Goal: Task Accomplishment & Management: Manage account settings

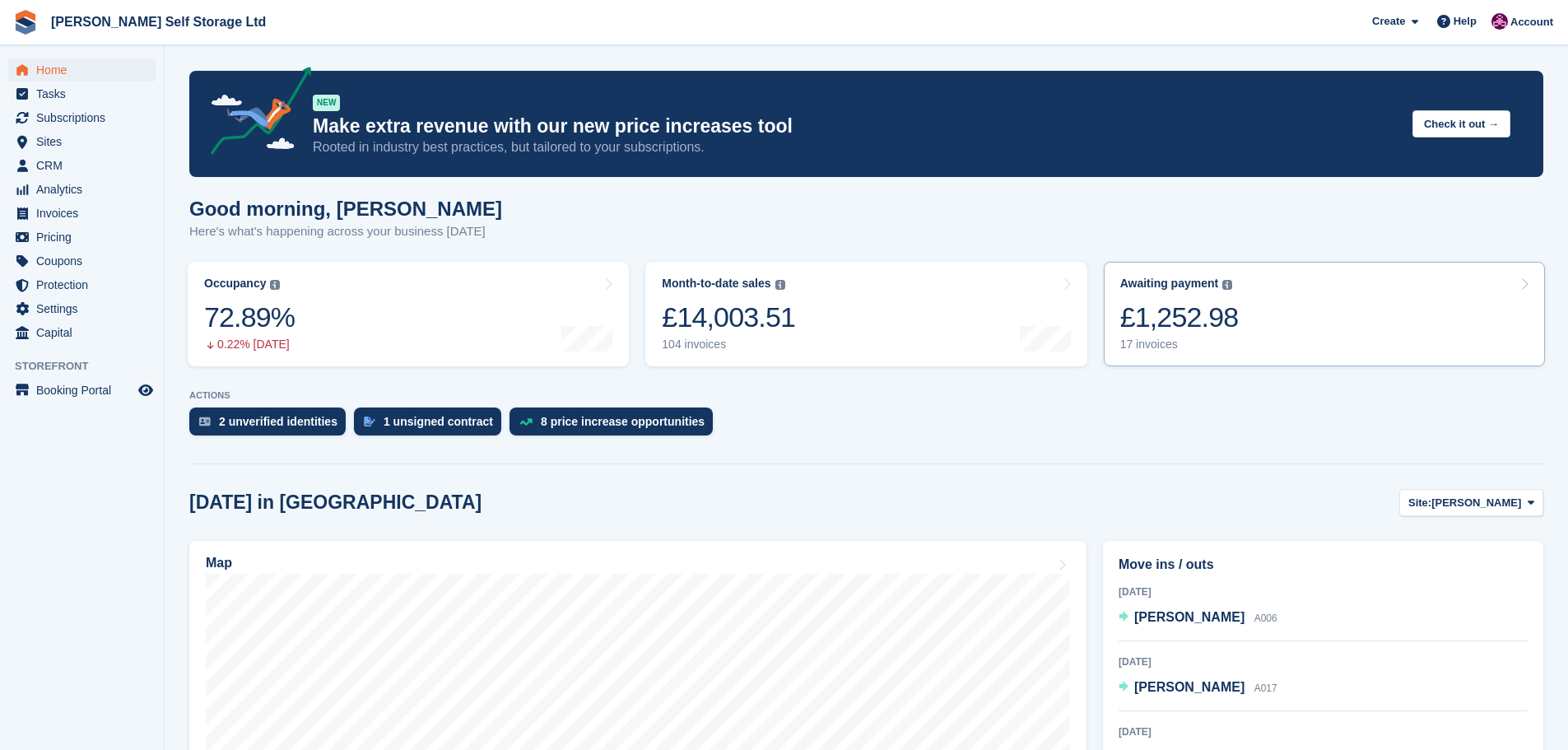
click at [1253, 334] on link "Awaiting payment The total outstanding balance on all open invoices. £1,252.98 …" at bounding box center [1324, 314] width 441 height 105
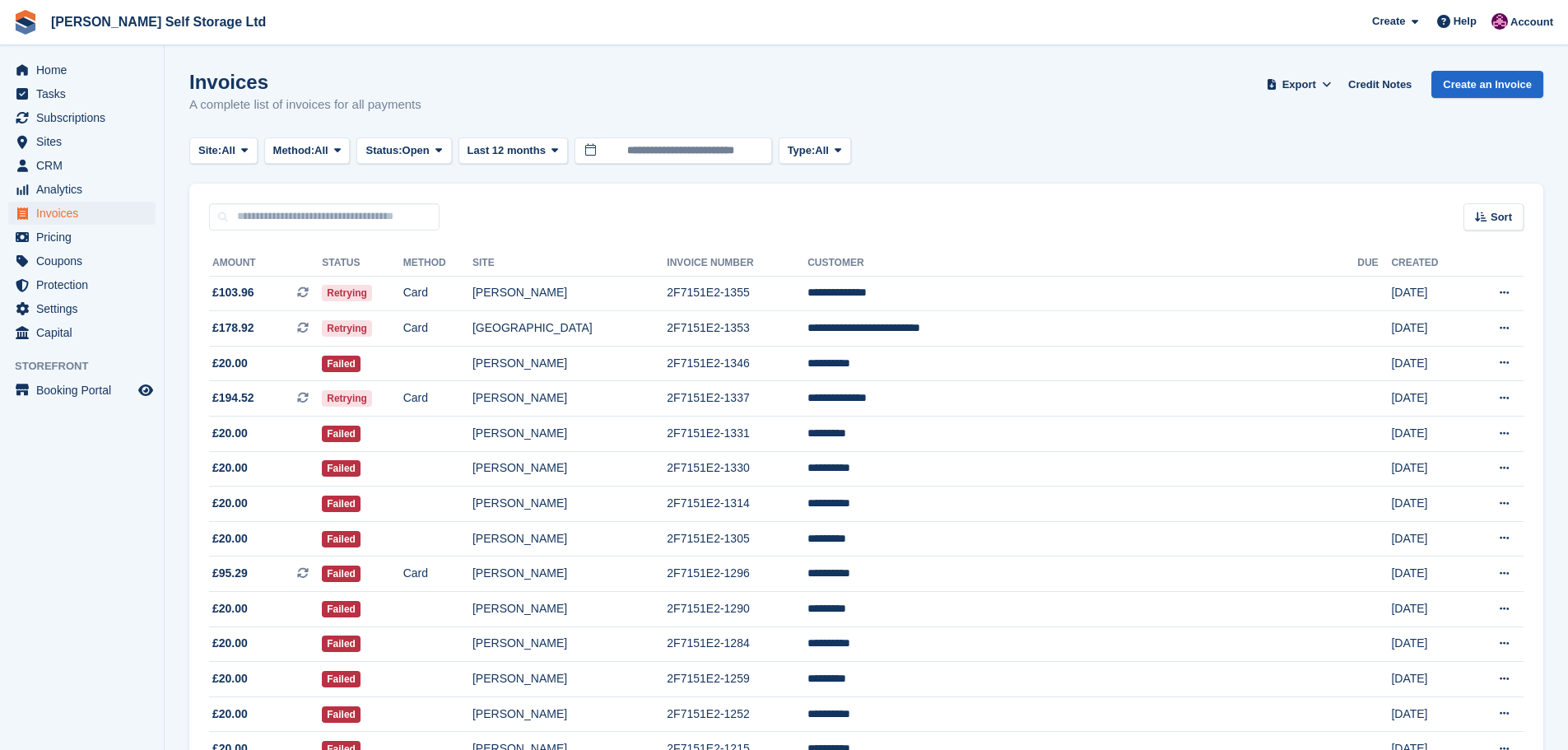
click at [1000, 81] on div "Invoices A complete list of invoices for all payments Export Export Invoices Ex…" at bounding box center [866, 102] width 1353 height 63
click at [68, 68] on span "Home" at bounding box center [85, 70] width 99 height 23
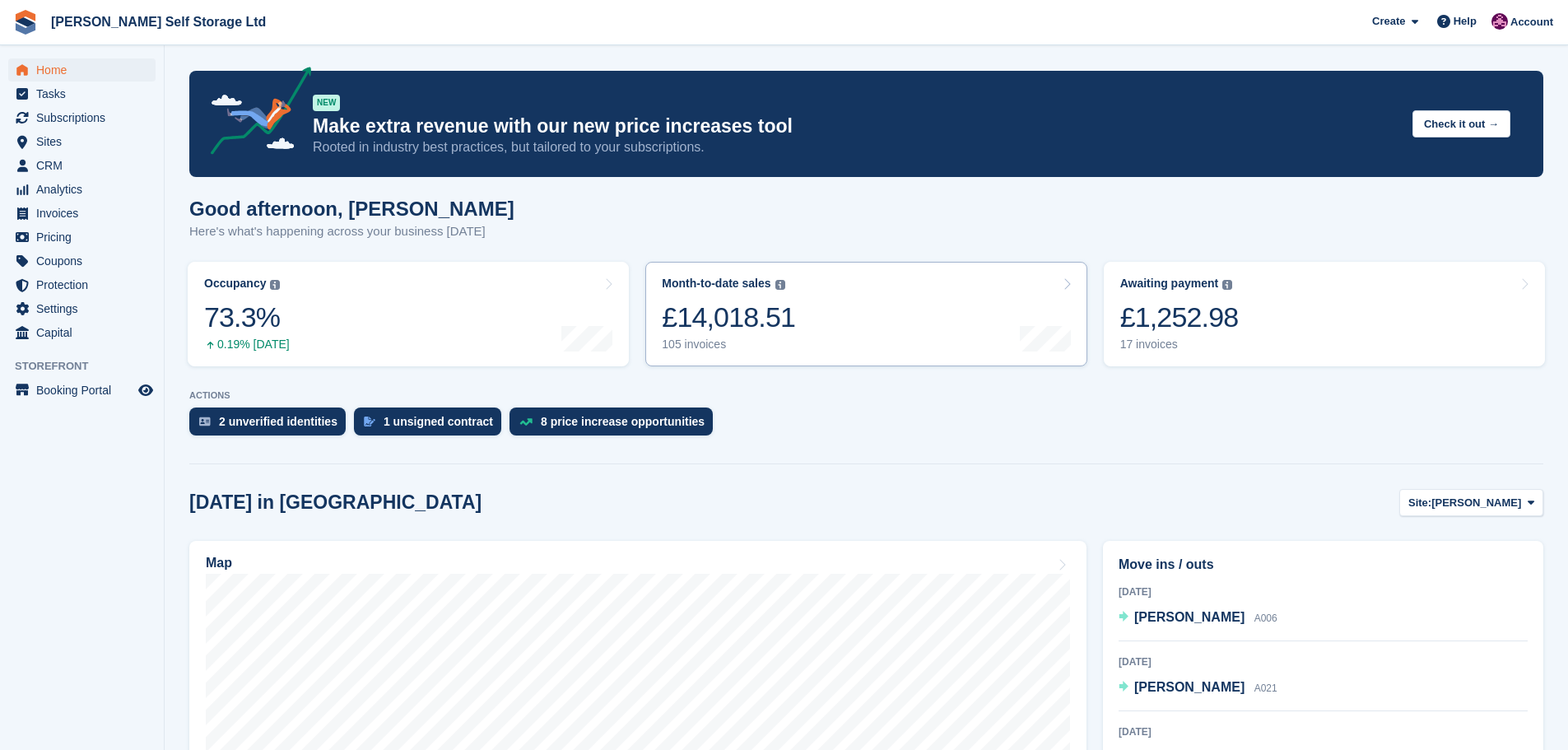
click at [902, 295] on link "Month-to-date sales The sum of all finalised invoices generated this month to d…" at bounding box center [866, 314] width 441 height 105
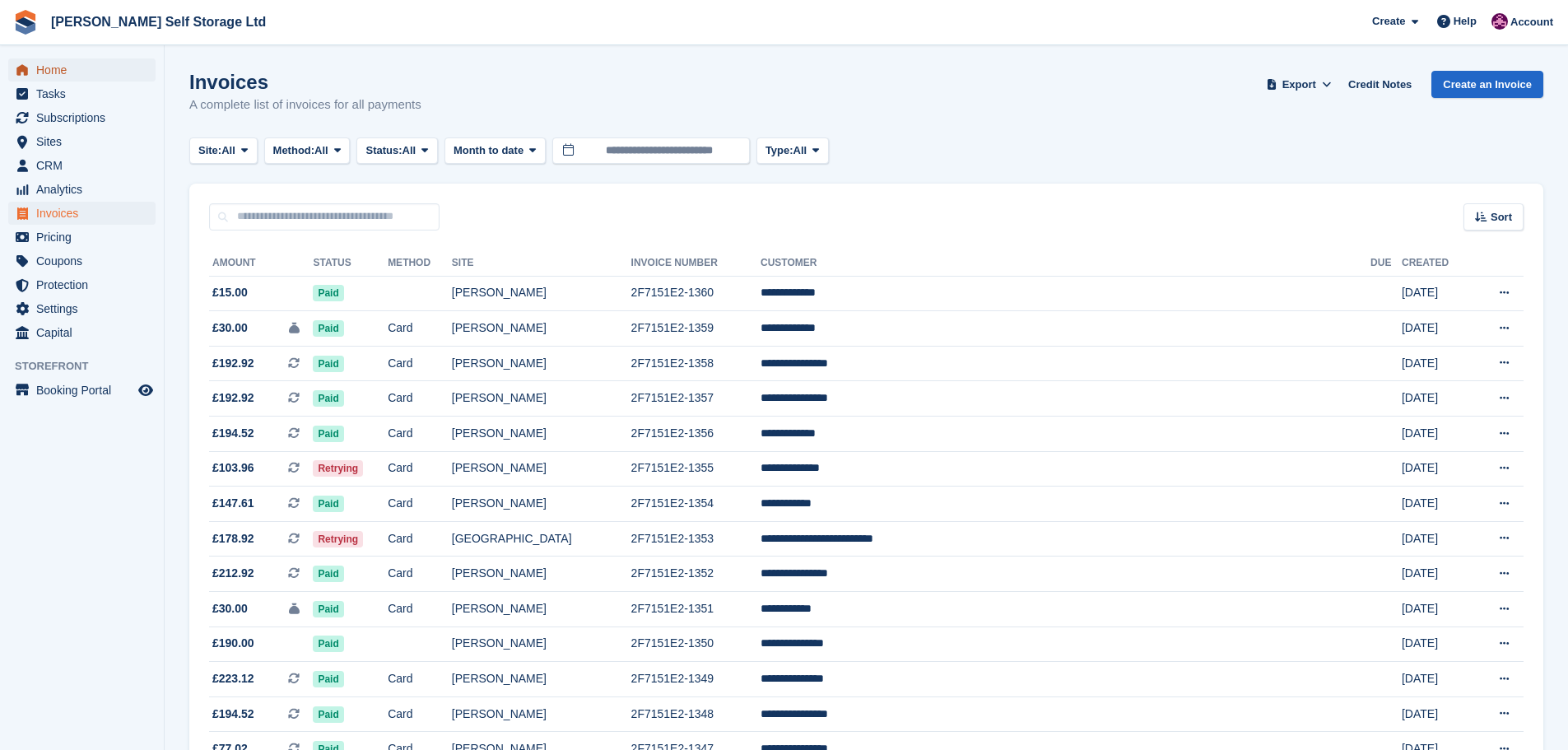
click at [43, 73] on span "Home" at bounding box center [85, 70] width 99 height 23
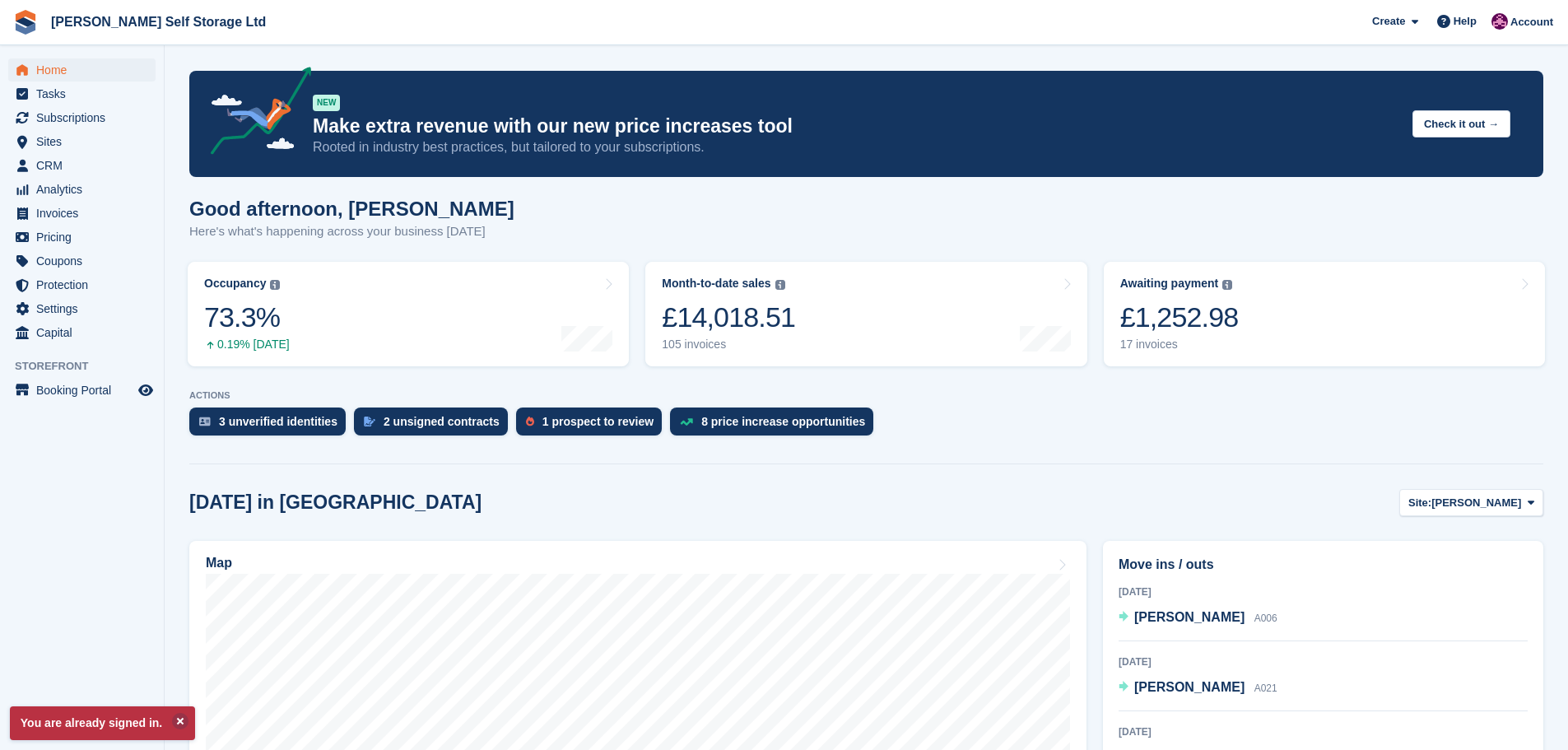
scroll to position [165, 0]
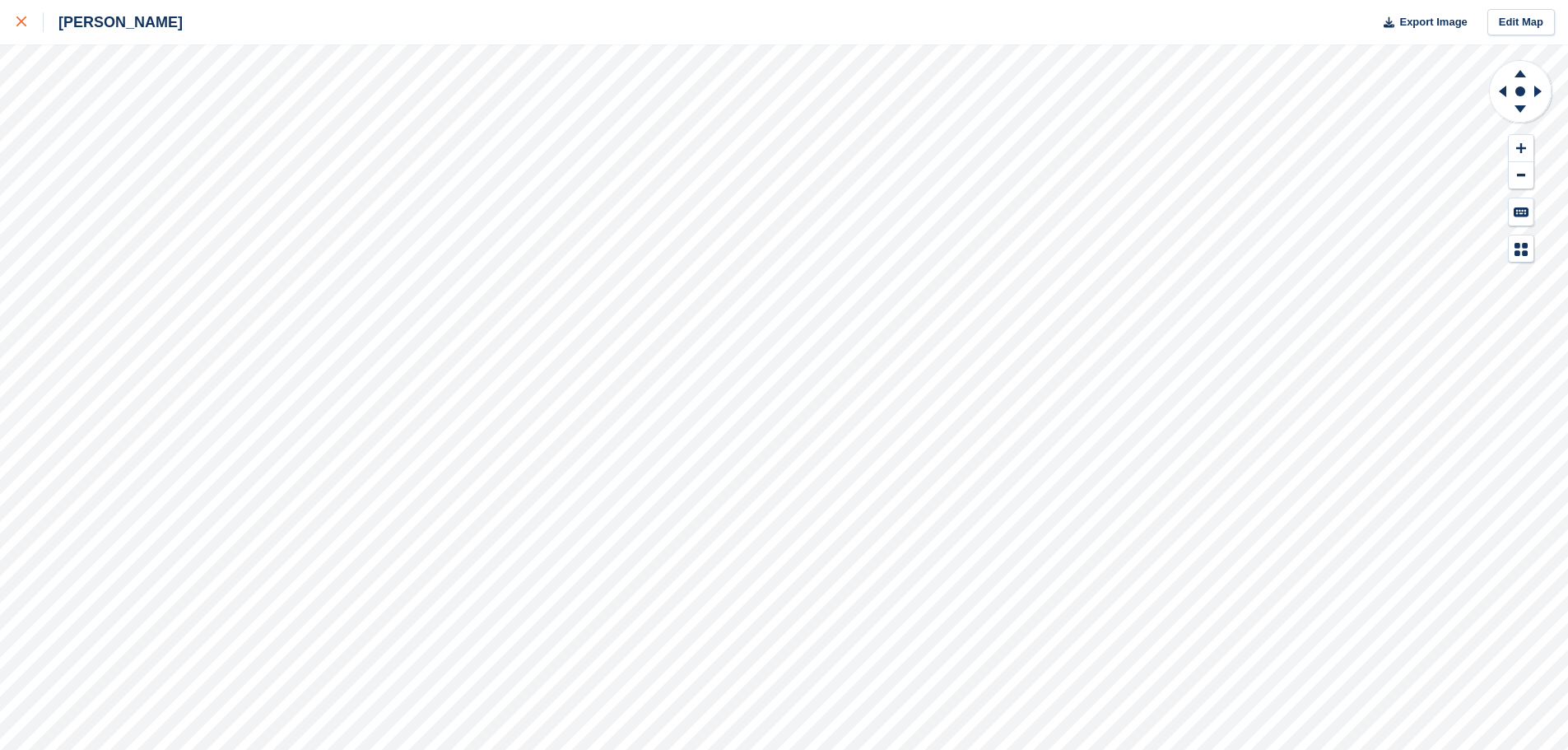
click at [18, 28] on div at bounding box center [30, 22] width 28 height 20
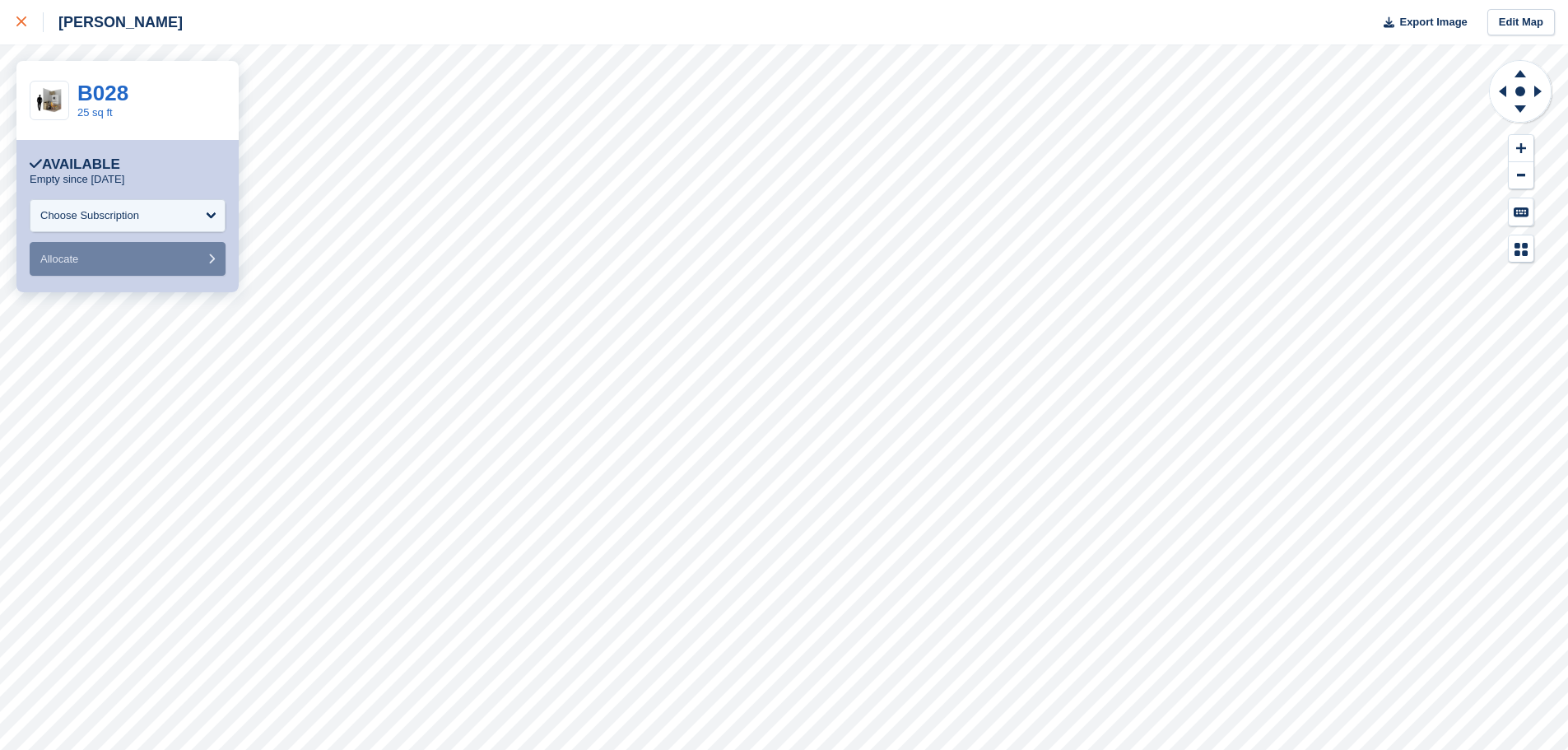
click at [43, 23] on div at bounding box center [30, 22] width 28 height 20
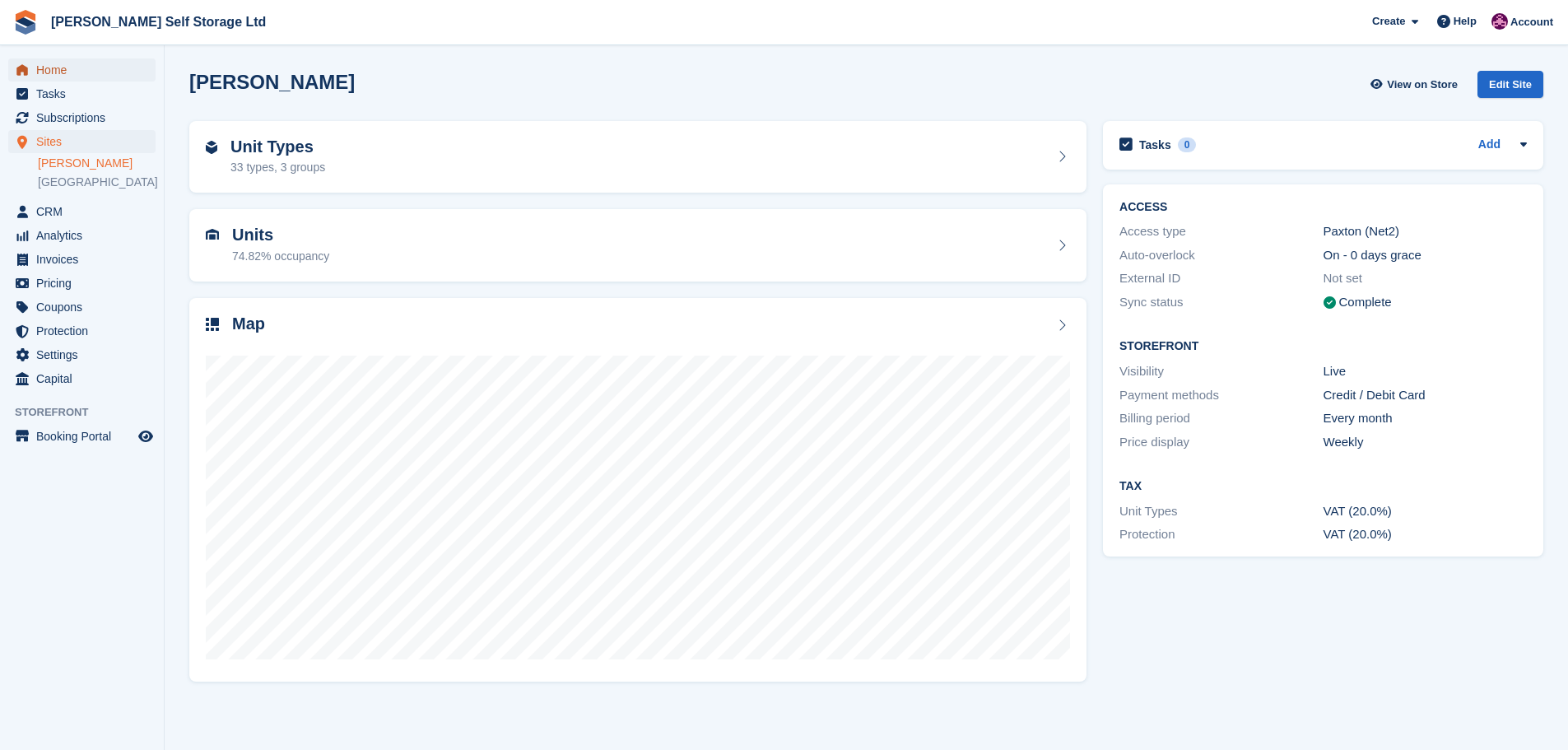
click at [47, 77] on span "Home" at bounding box center [85, 70] width 99 height 23
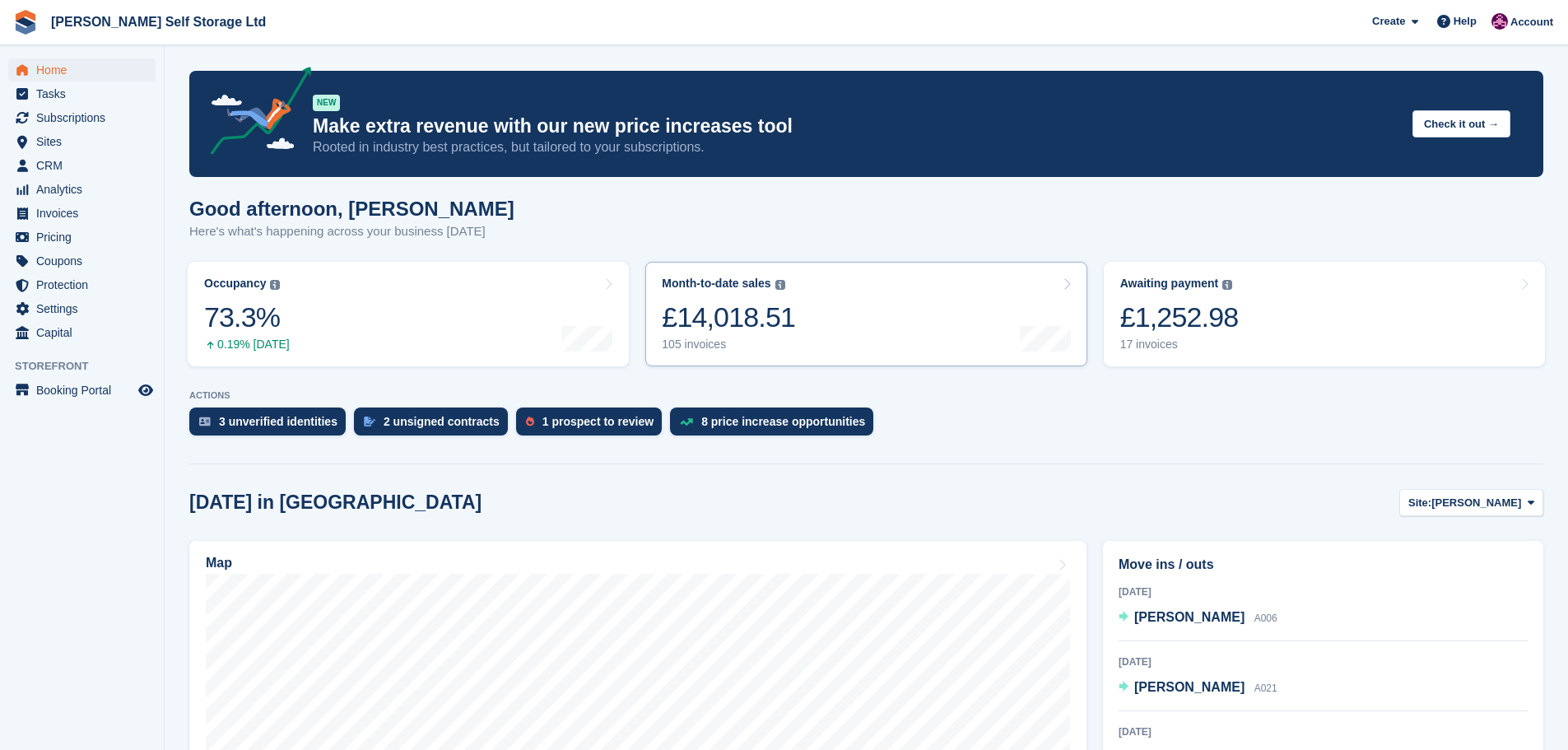
click at [807, 326] on link "Month-to-date sales The sum of all finalised invoices generated this month to d…" at bounding box center [866, 314] width 441 height 105
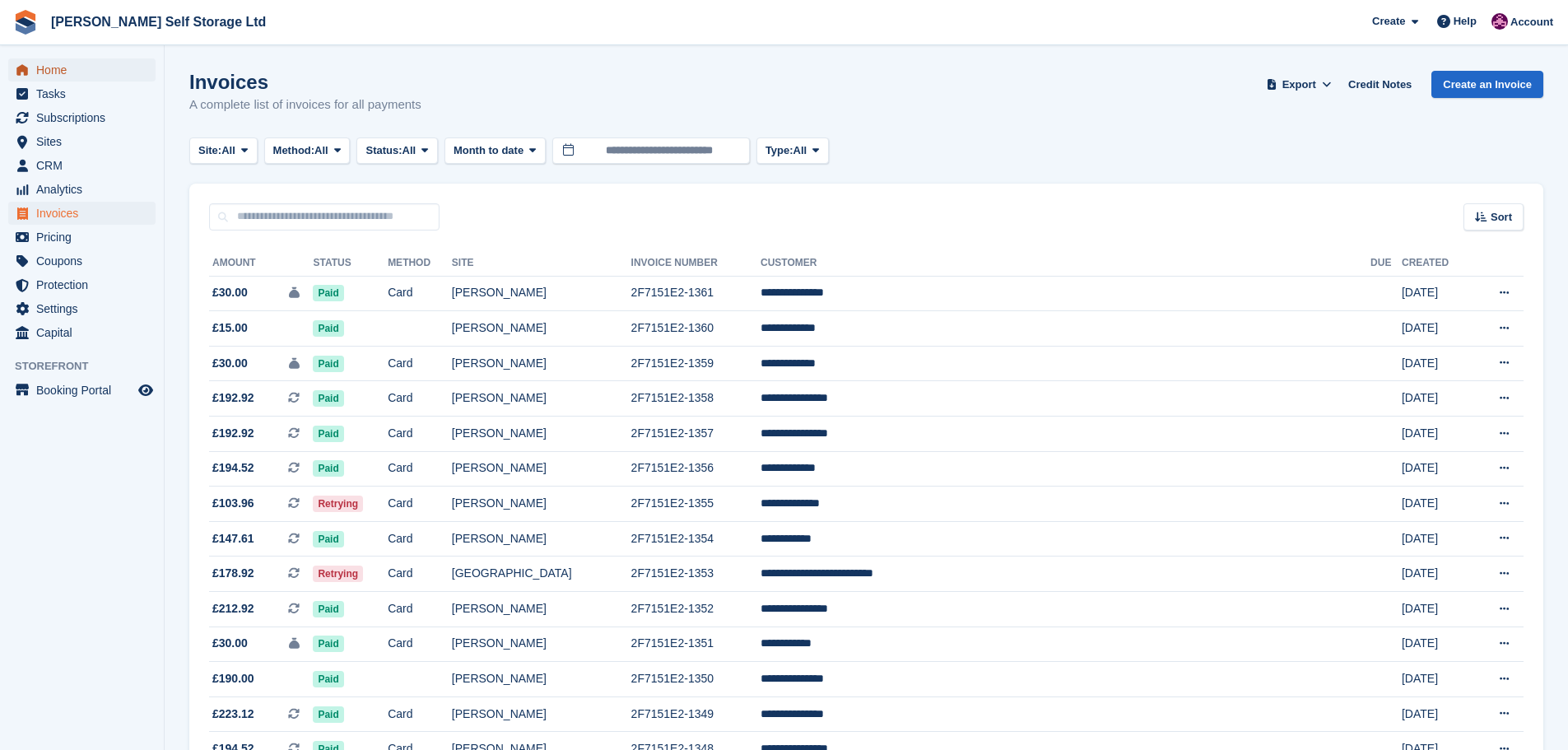
click at [46, 64] on span "Home" at bounding box center [85, 70] width 99 height 23
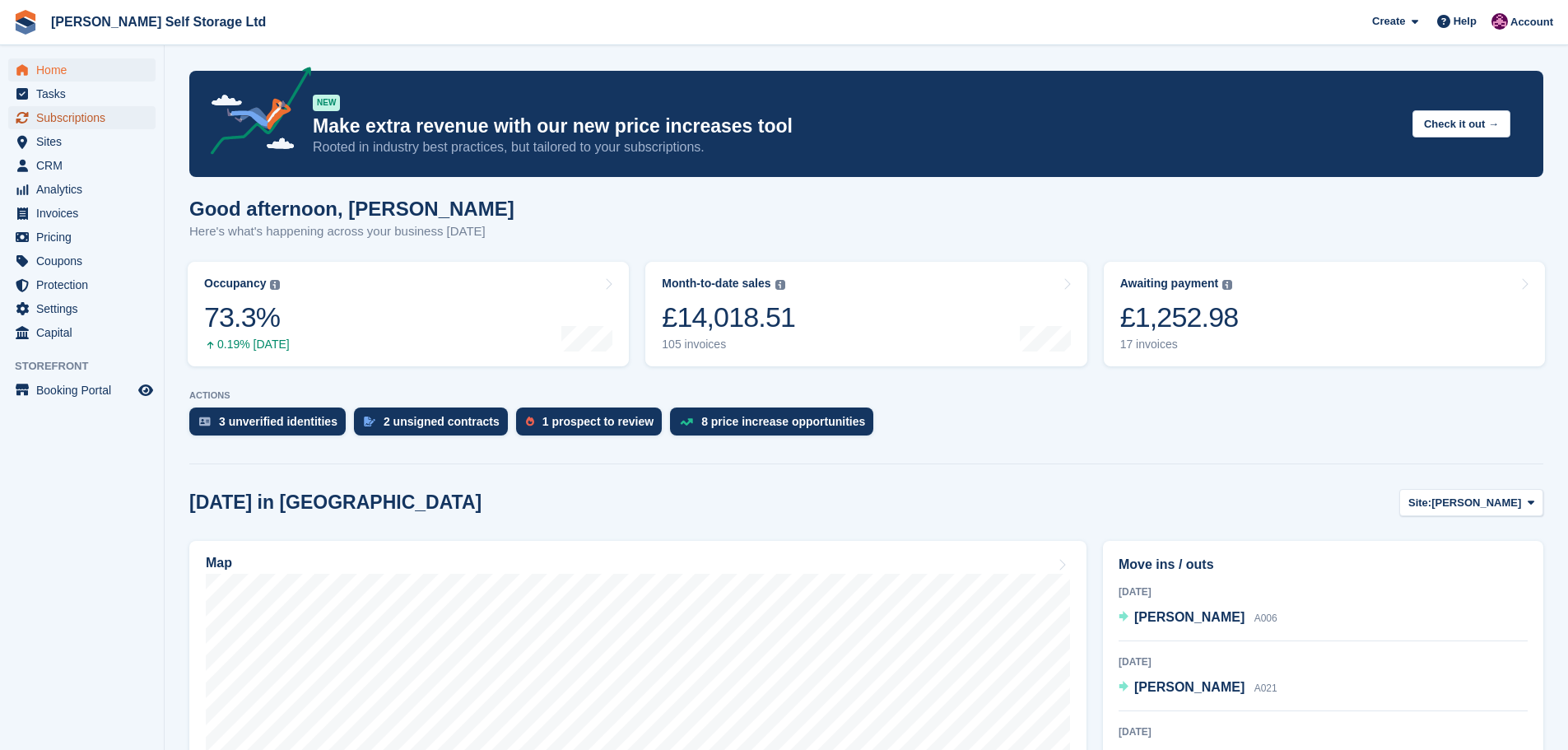
click at [77, 117] on span "Subscriptions" at bounding box center [85, 117] width 99 height 23
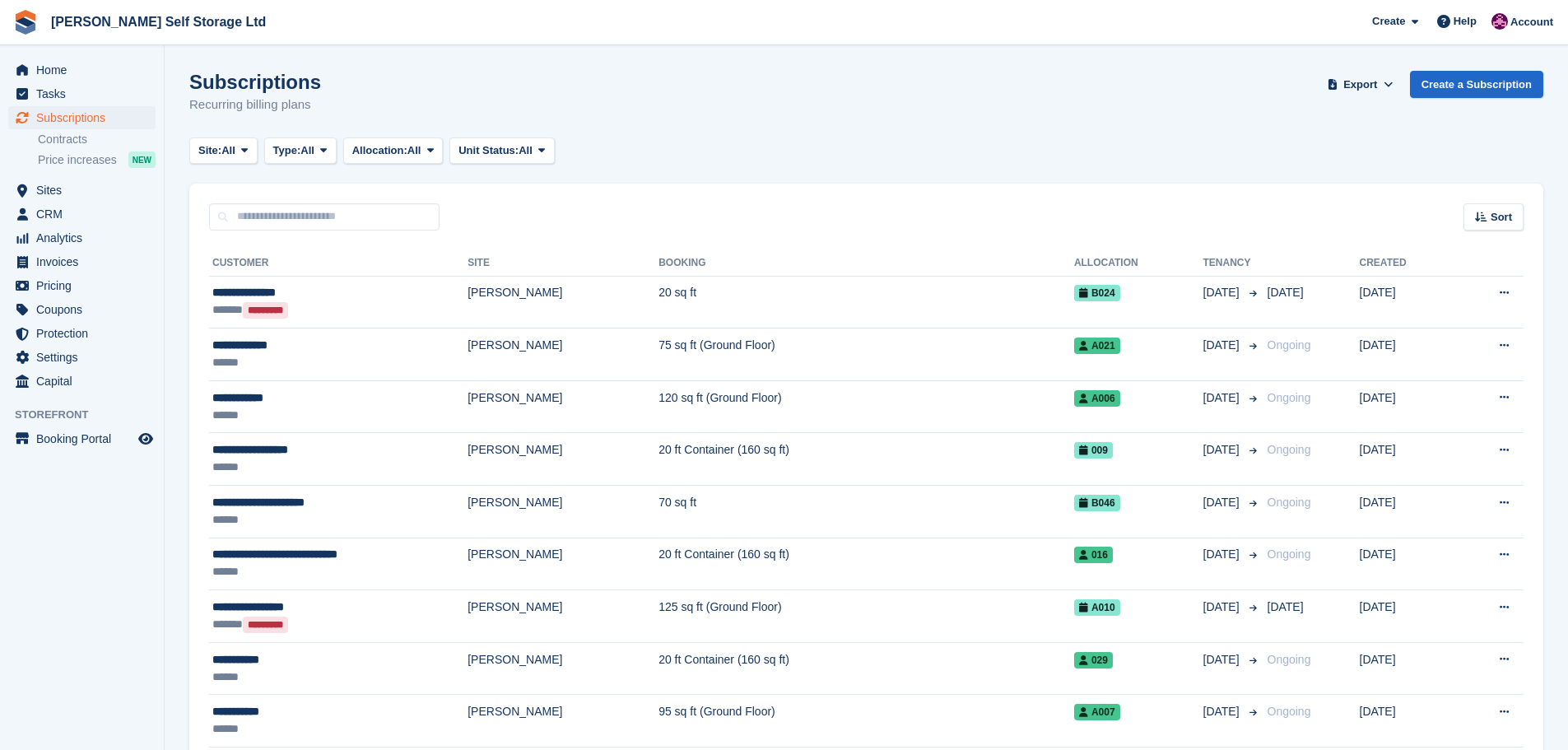
click at [398, 296] on div "**********" at bounding box center [340, 292] width 255 height 17
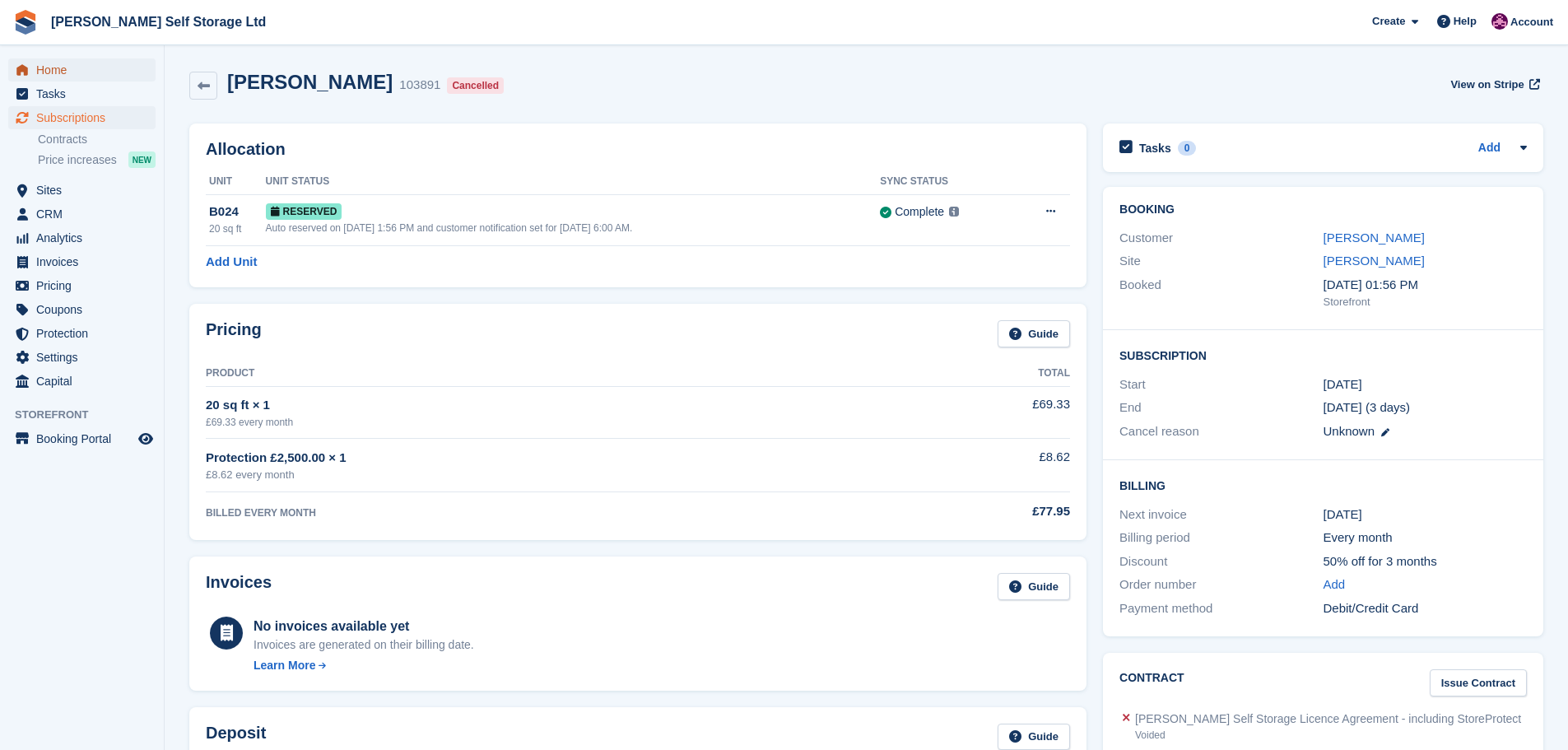
click at [75, 66] on span "Home" at bounding box center [85, 70] width 99 height 23
